Goal: Information Seeking & Learning: Learn about a topic

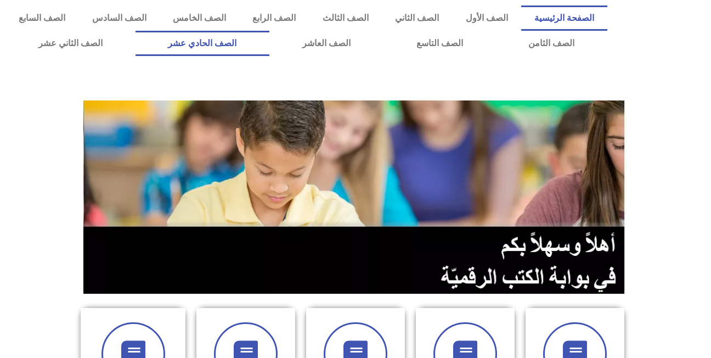
click at [270, 53] on link "الصف الحادي عشر" at bounding box center [203, 43] width 134 height 25
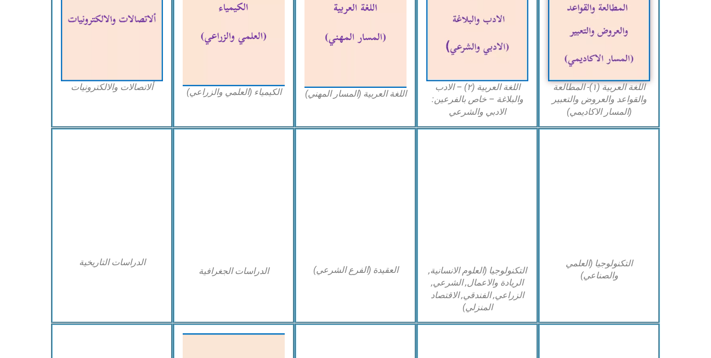
scroll to position [483, 0]
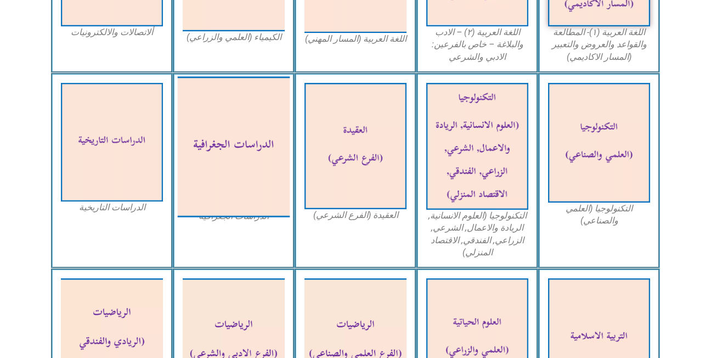
click at [264, 178] on img at bounding box center [234, 146] width 112 height 140
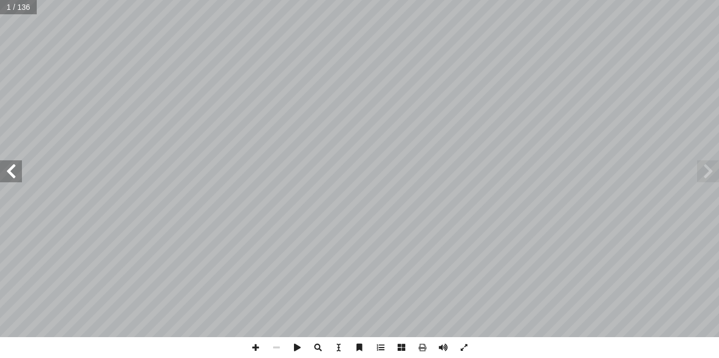
click at [19, 171] on span at bounding box center [11, 171] width 22 height 22
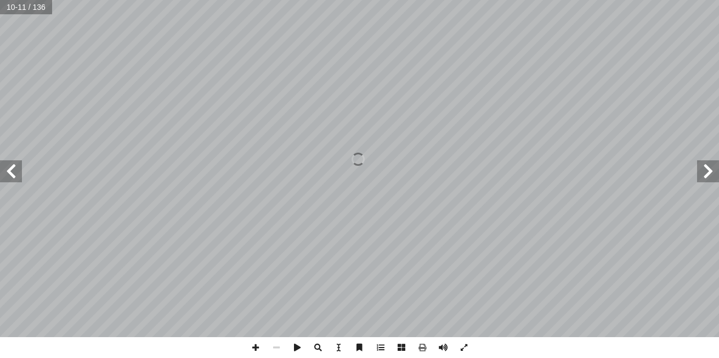
click at [19, 171] on span at bounding box center [11, 171] width 22 height 22
click at [7, 176] on span at bounding box center [11, 171] width 22 height 22
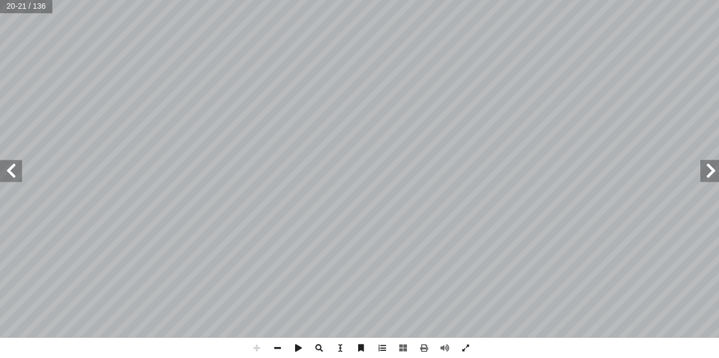
click at [7, 176] on span at bounding box center [11, 171] width 22 height 22
click at [274, 344] on span at bounding box center [276, 347] width 21 height 21
click at [707, 175] on span at bounding box center [708, 171] width 22 height 22
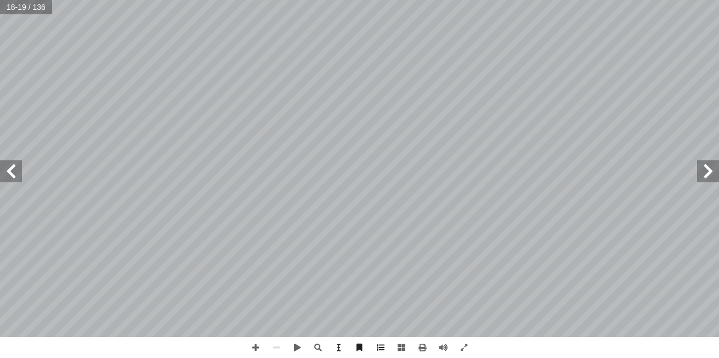
click at [707, 175] on span at bounding box center [708, 171] width 22 height 22
click at [18, 173] on span at bounding box center [11, 171] width 22 height 22
click at [707, 177] on span at bounding box center [708, 171] width 22 height 22
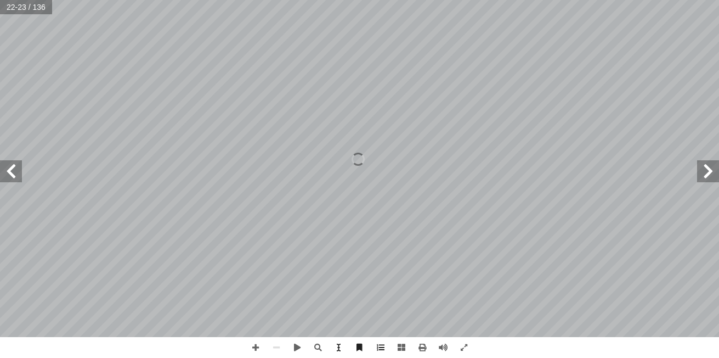
click at [707, 177] on span at bounding box center [708, 171] width 22 height 22
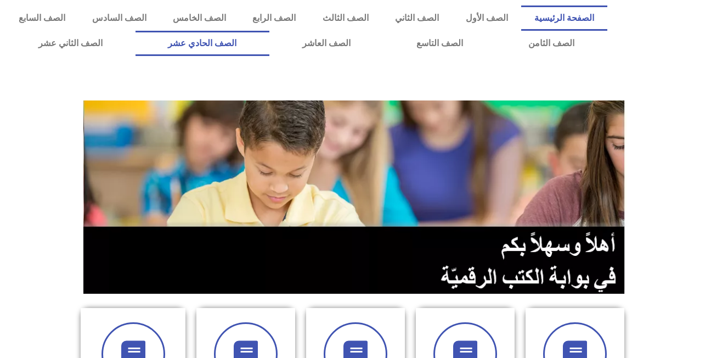
click at [248, 45] on link "الصف الحادي عشر" at bounding box center [203, 43] width 134 height 25
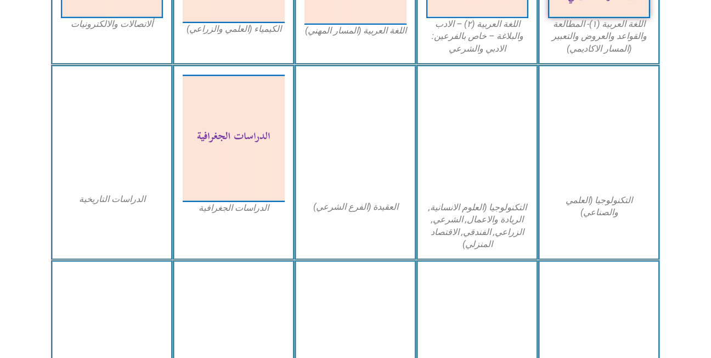
scroll to position [505, 0]
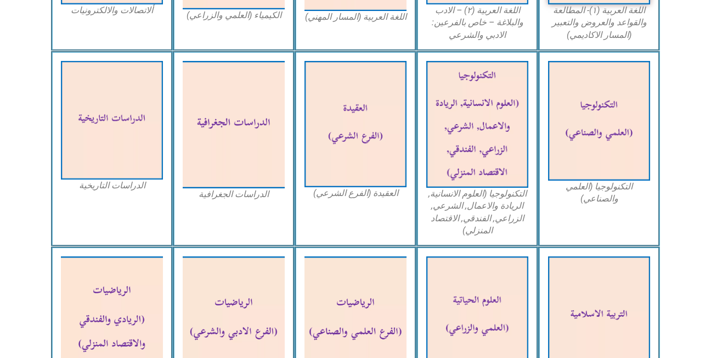
click at [239, 105] on img at bounding box center [234, 125] width 102 height 128
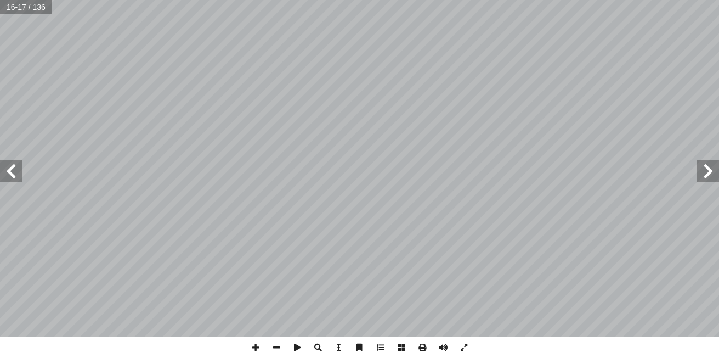
click at [18, 181] on span at bounding box center [11, 171] width 22 height 22
click at [7, 171] on span at bounding box center [11, 171] width 22 height 22
click at [700, 164] on span at bounding box center [708, 171] width 22 height 22
